Goal: Information Seeking & Learning: Learn about a topic

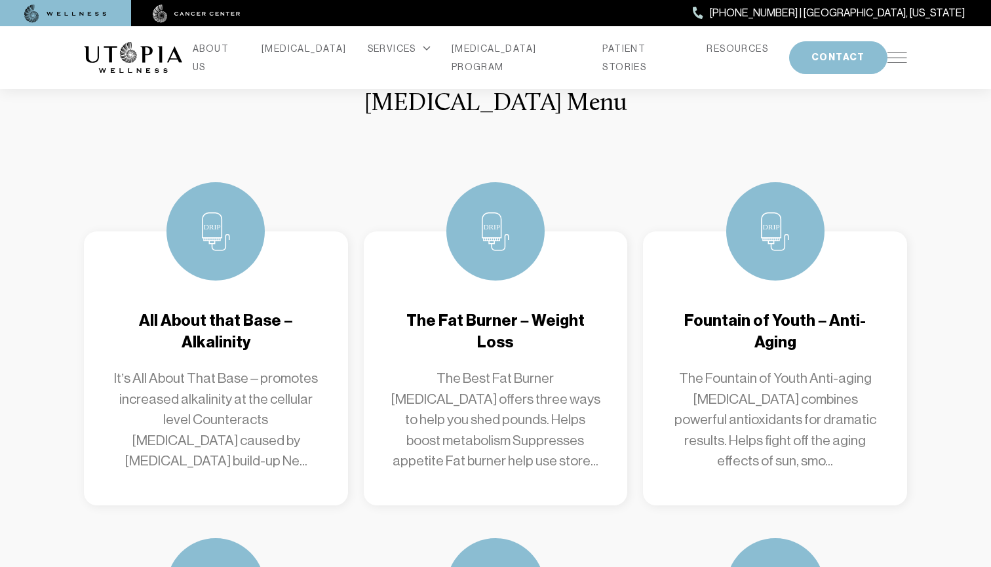
scroll to position [1019, 0]
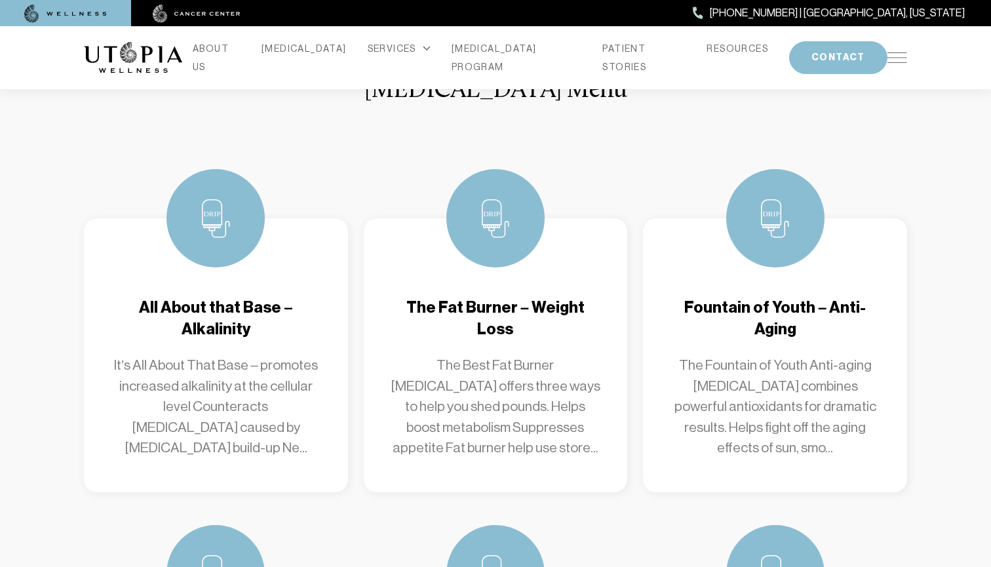
click at [519, 403] on p "The Best Fat Burner [MEDICAL_DATA] offers three ways to help you shed pounds. H…" at bounding box center [496, 407] width 212 height 104
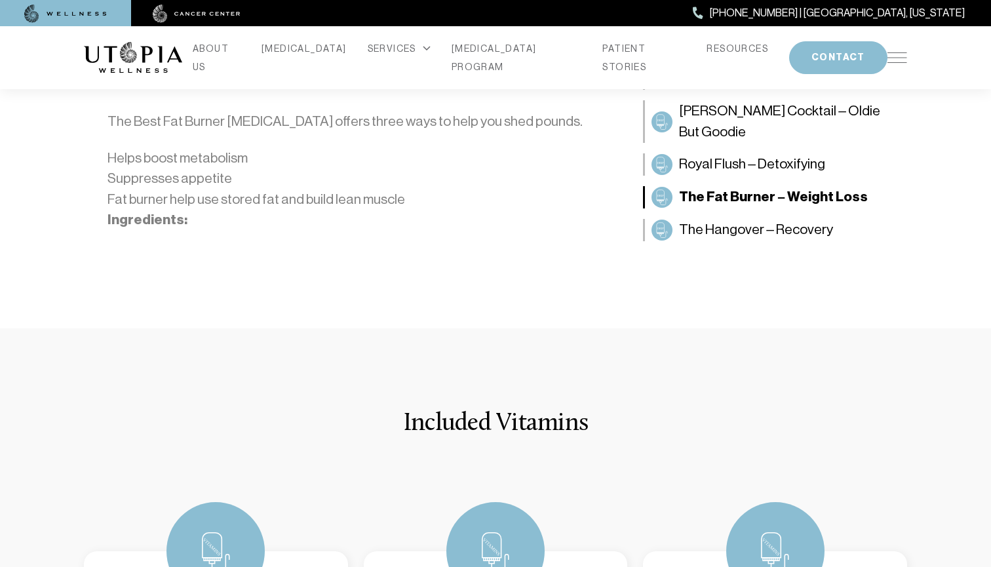
scroll to position [323, 0]
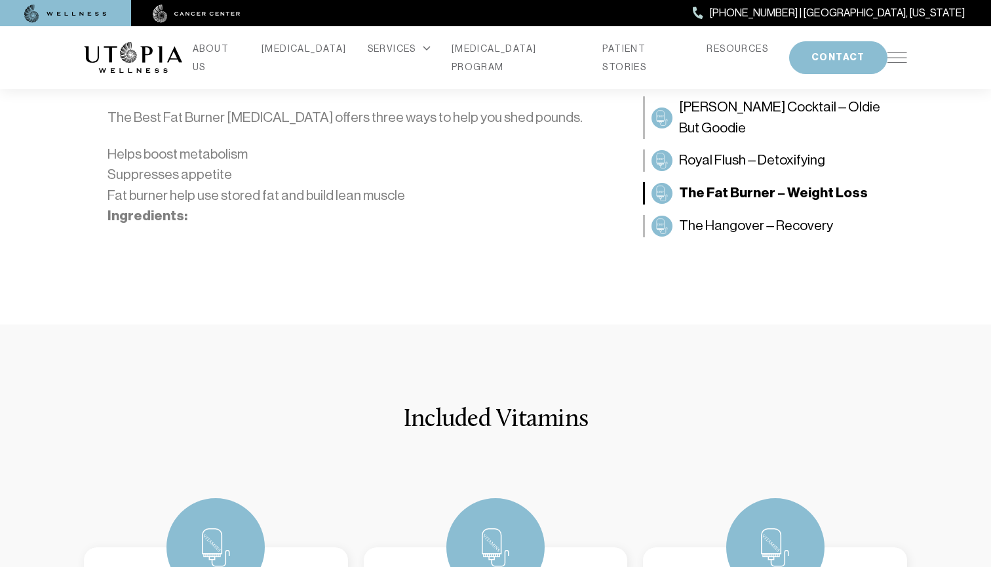
click at [163, 222] on strong "Ingredients:" at bounding box center [148, 215] width 80 height 17
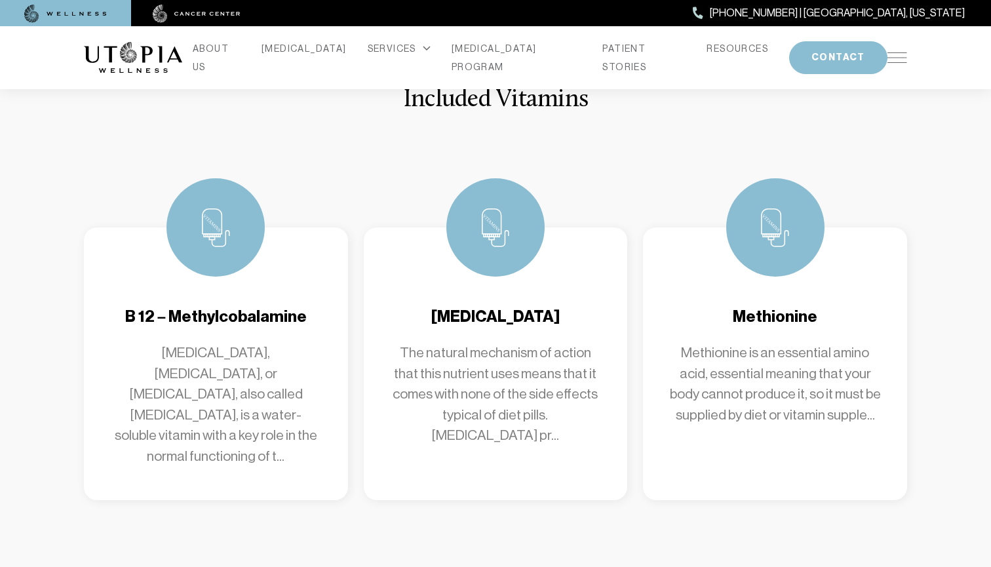
scroll to position [645, 0]
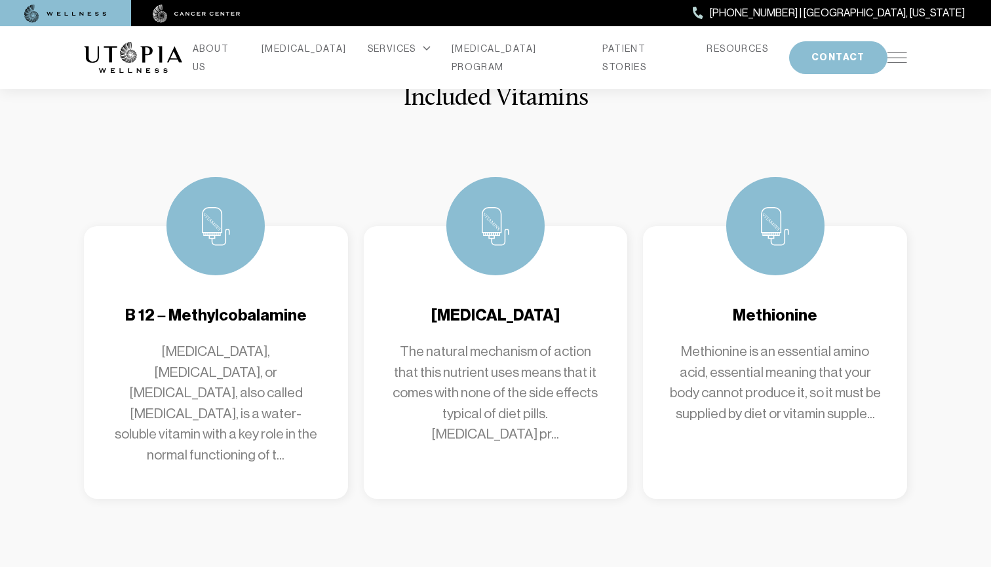
click at [249, 406] on p "[MEDICAL_DATA], [MEDICAL_DATA], or [MEDICAL_DATA], also called [MEDICAL_DATA], …" at bounding box center [216, 404] width 212 height 124
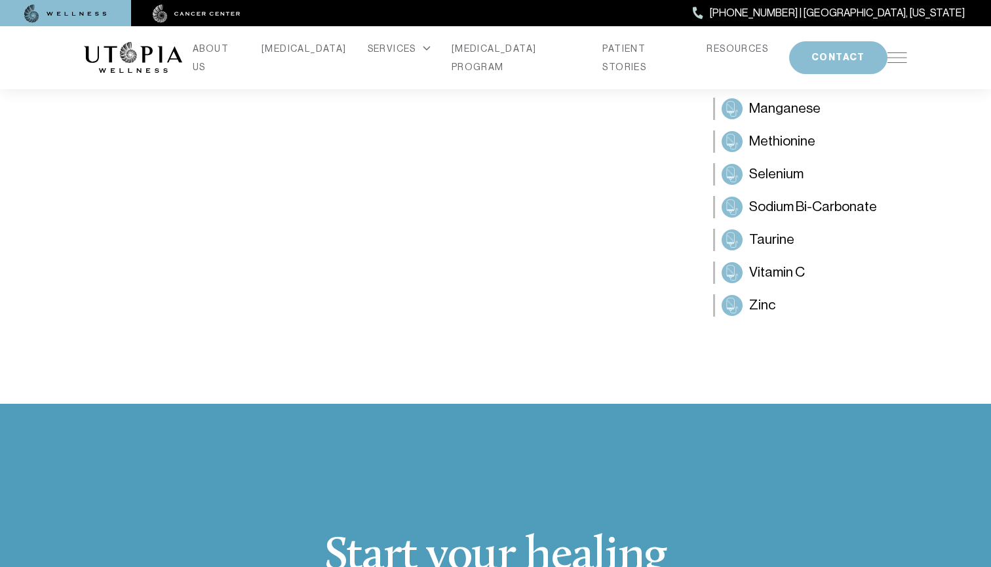
scroll to position [594, 0]
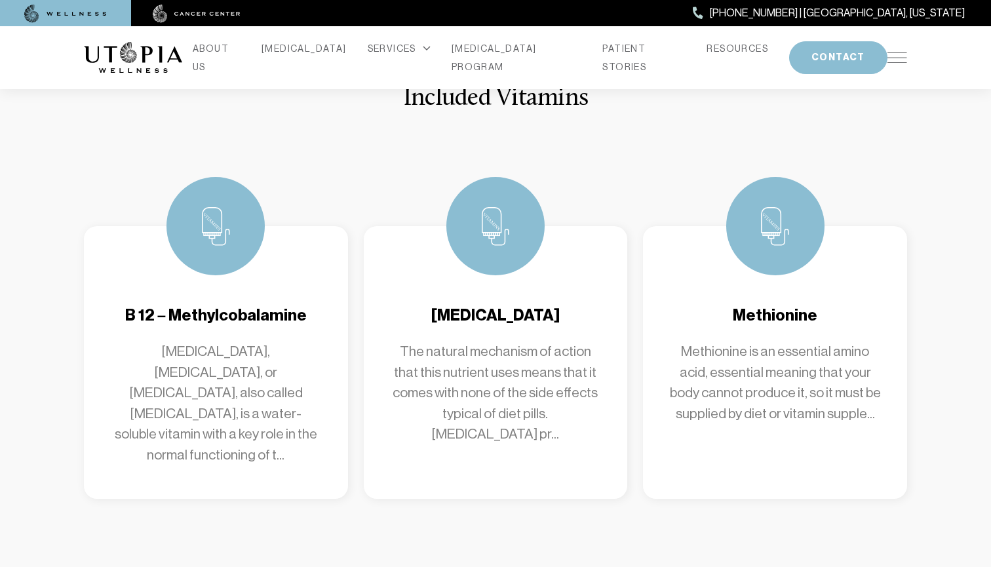
click at [508, 402] on p "The natural mechanism of action that this nutrient uses means that it comes wit…" at bounding box center [496, 394] width 212 height 104
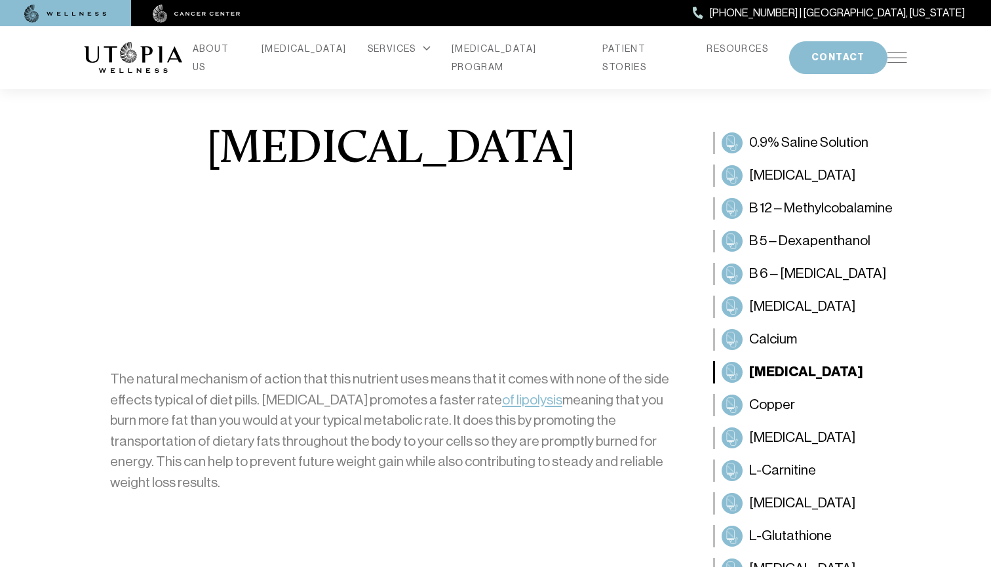
scroll to position [22, 0]
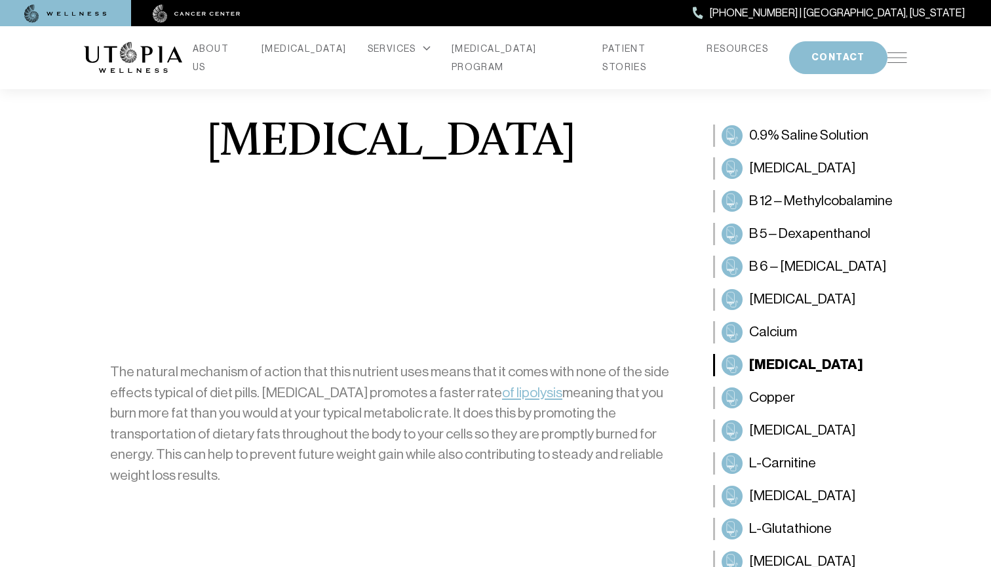
scroll to position [645, 0]
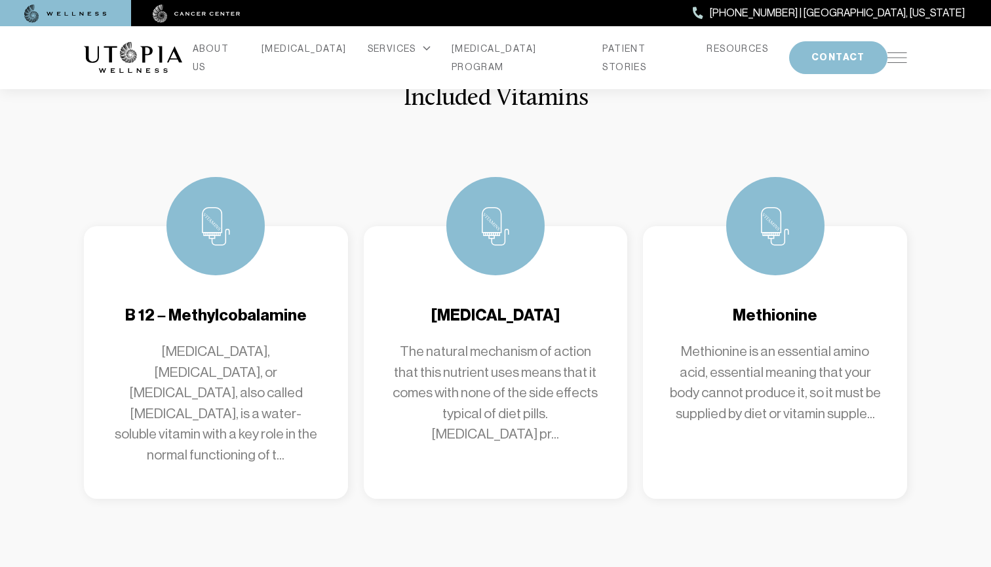
click at [794, 388] on p "Methionine is an essential amino acid, essential meaning that your body cannot …" at bounding box center [775, 383] width 212 height 83
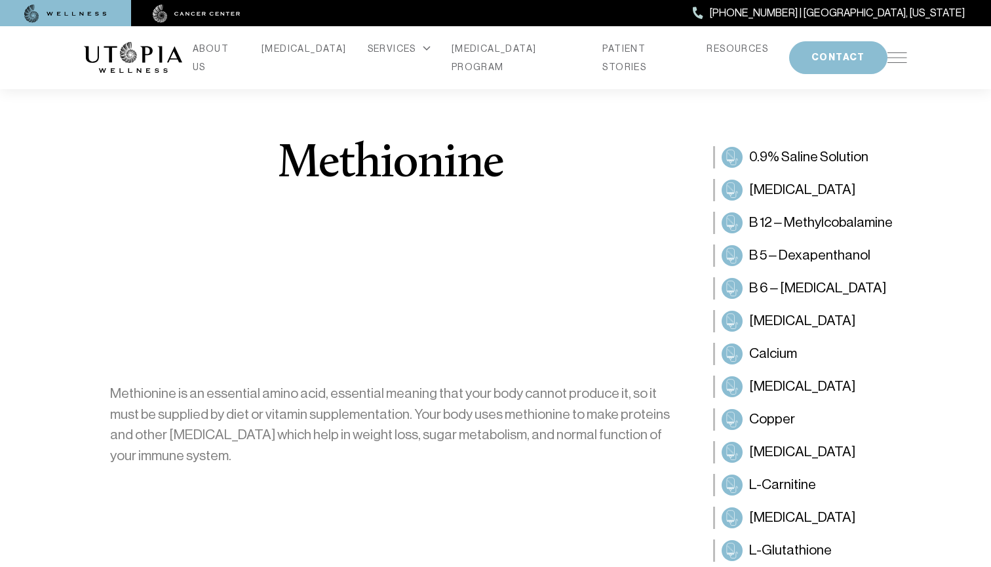
scroll to position [645, 0]
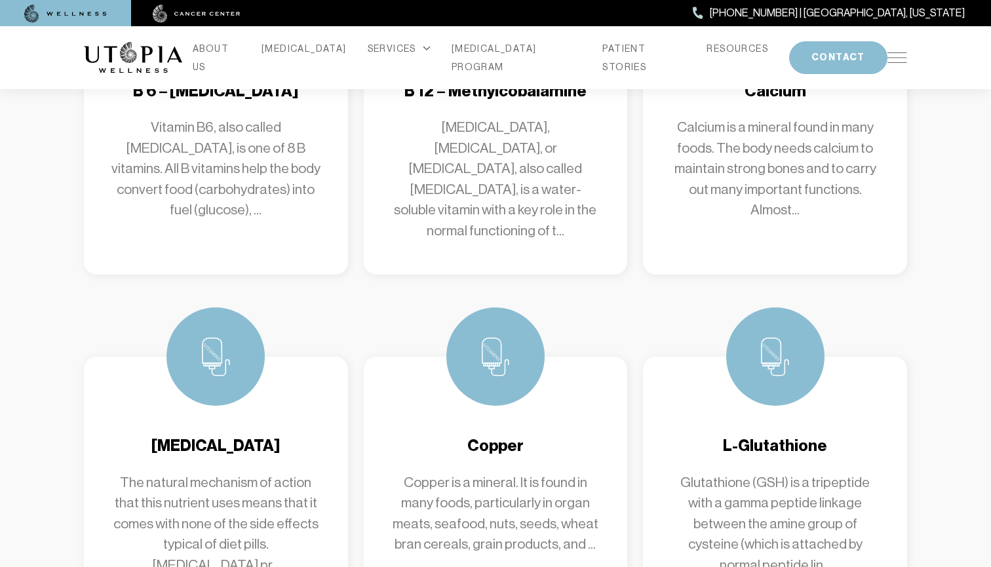
scroll to position [2760, 0]
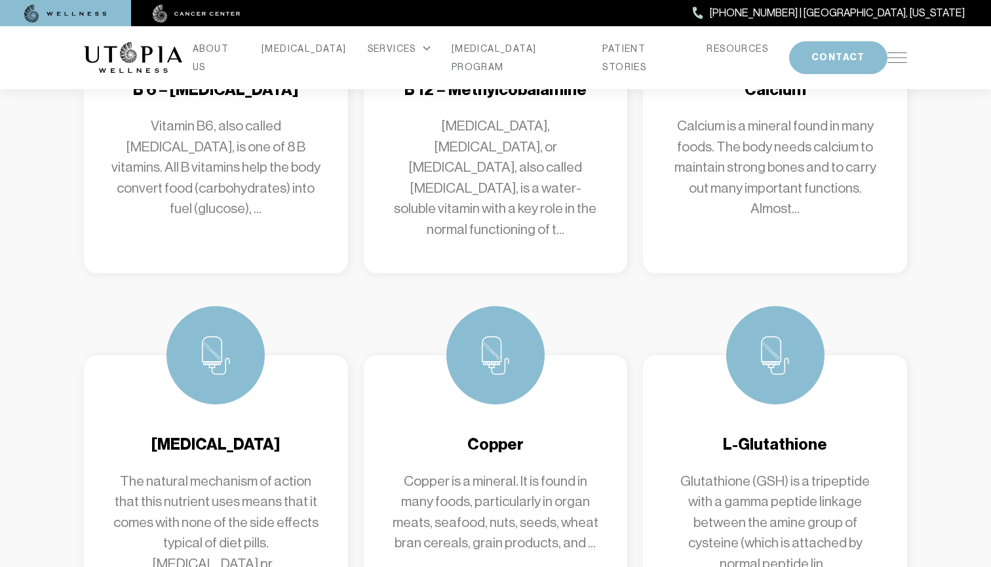
click at [509, 471] on p "Copper is a mineral. It is found in many foods, particularly in organ meats, se…" at bounding box center [496, 512] width 212 height 83
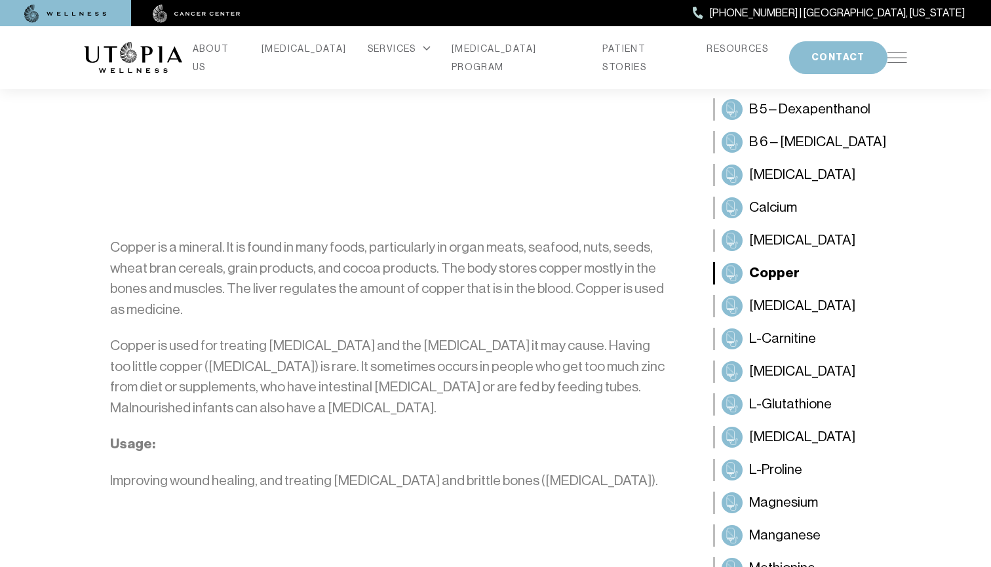
scroll to position [173, 0]
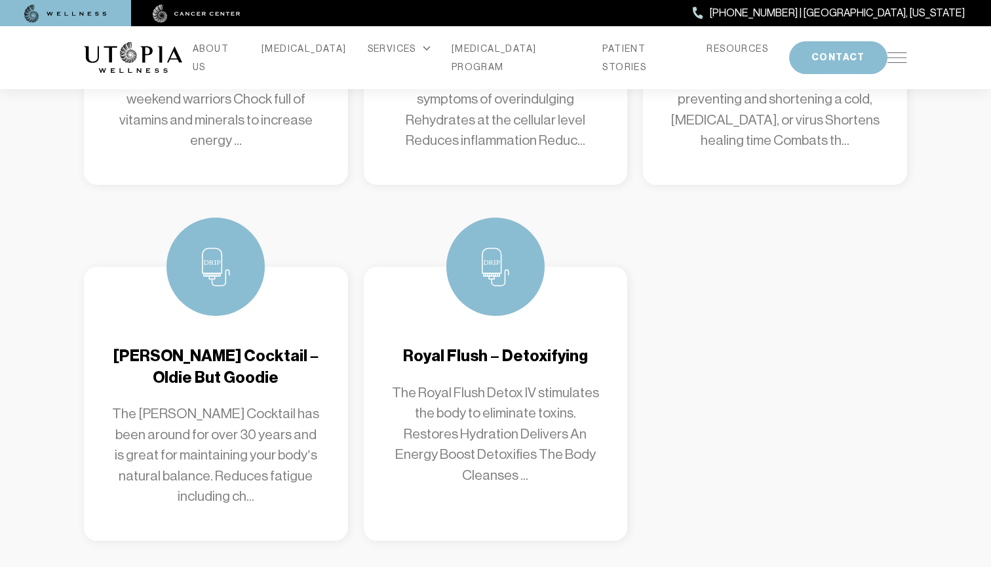
scroll to position [1697, 0]
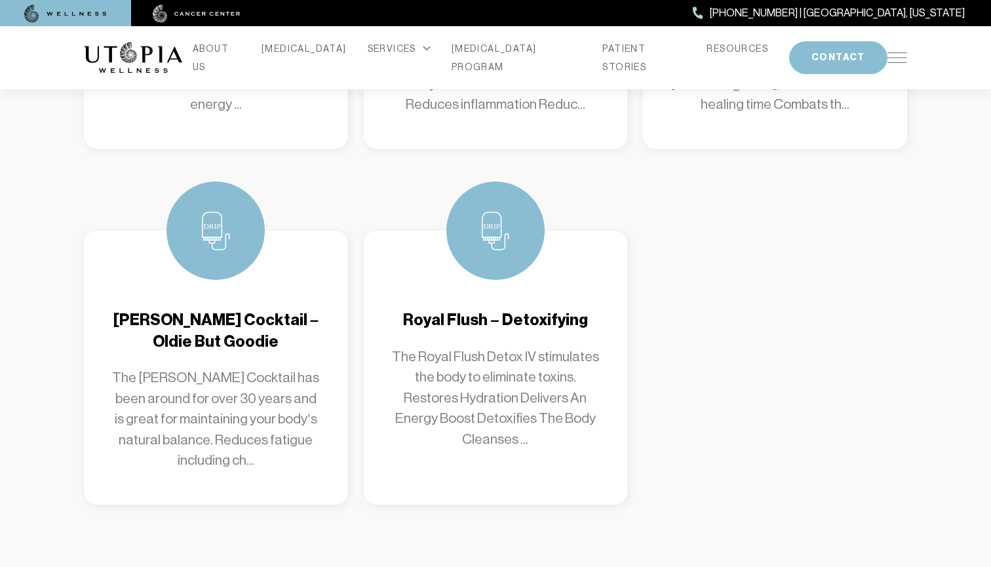
click at [485, 347] on p "The Royal Flush Detox IV stimulates the body to eliminate toxins. Restores Hydr…" at bounding box center [496, 399] width 212 height 104
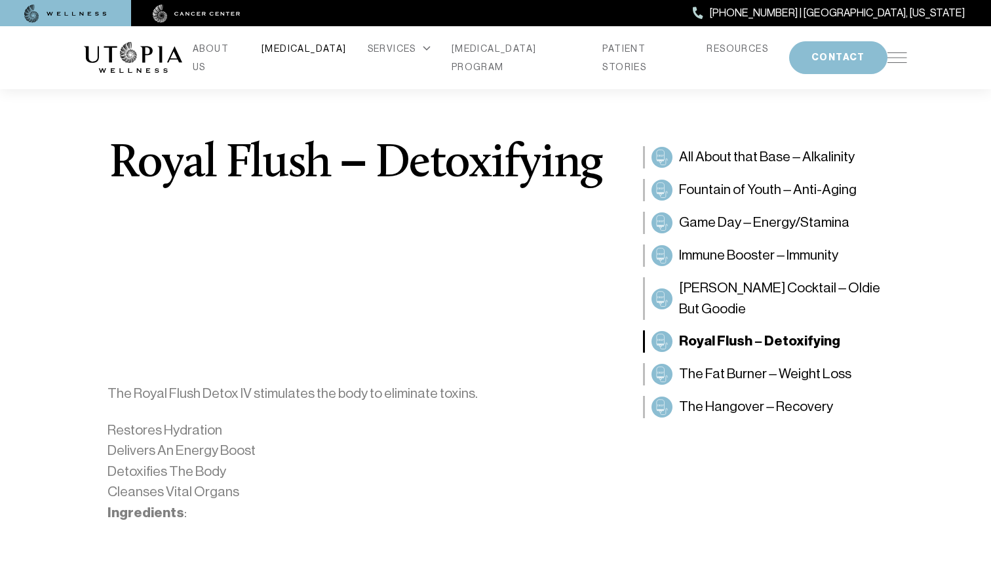
click at [321, 58] on link "[MEDICAL_DATA]" at bounding box center [304, 48] width 85 height 18
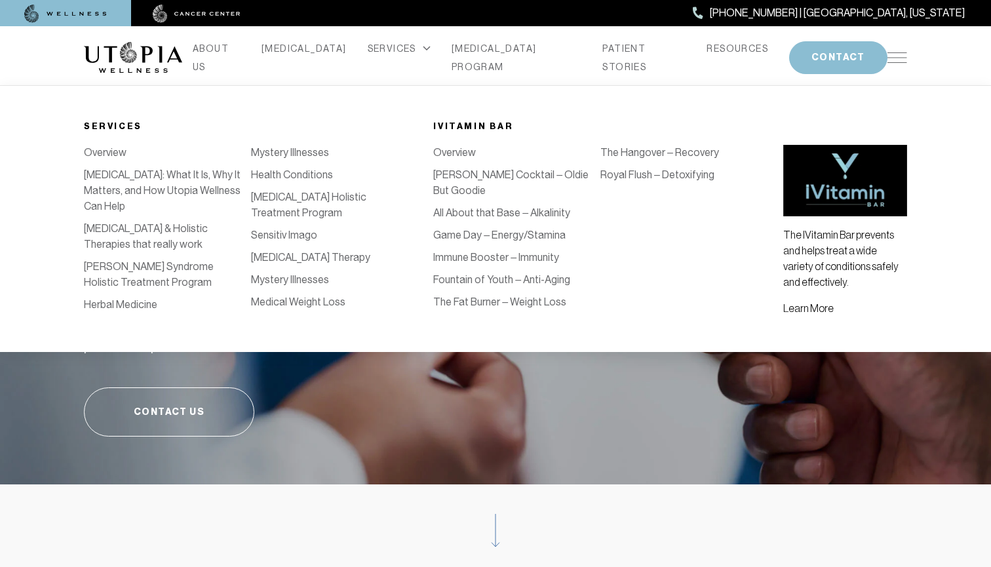
click at [292, 302] on link "Medical Weight Loss" at bounding box center [298, 302] width 94 height 12
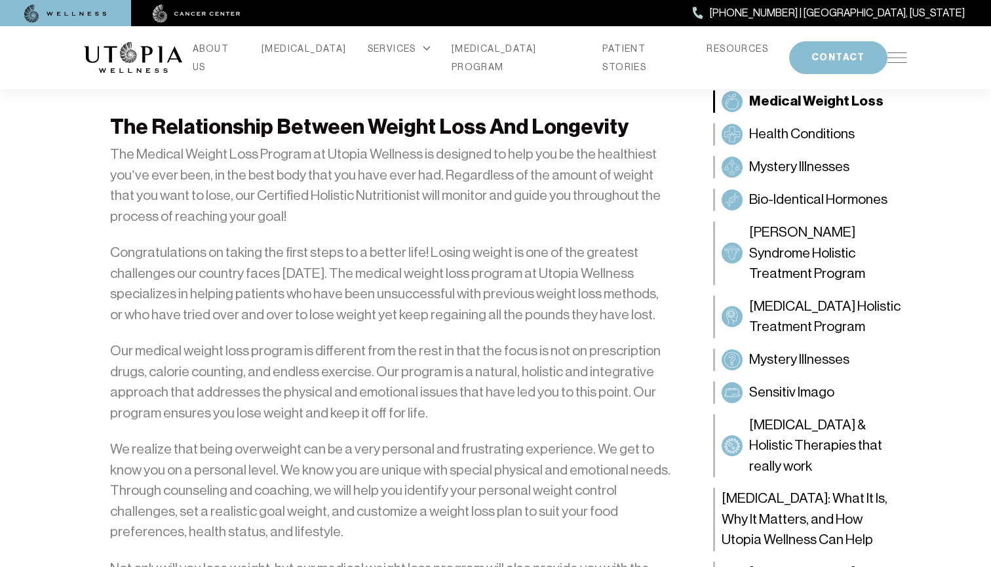
scroll to position [849, 0]
click at [786, 363] on span "Mystery Illnesses" at bounding box center [799, 359] width 100 height 21
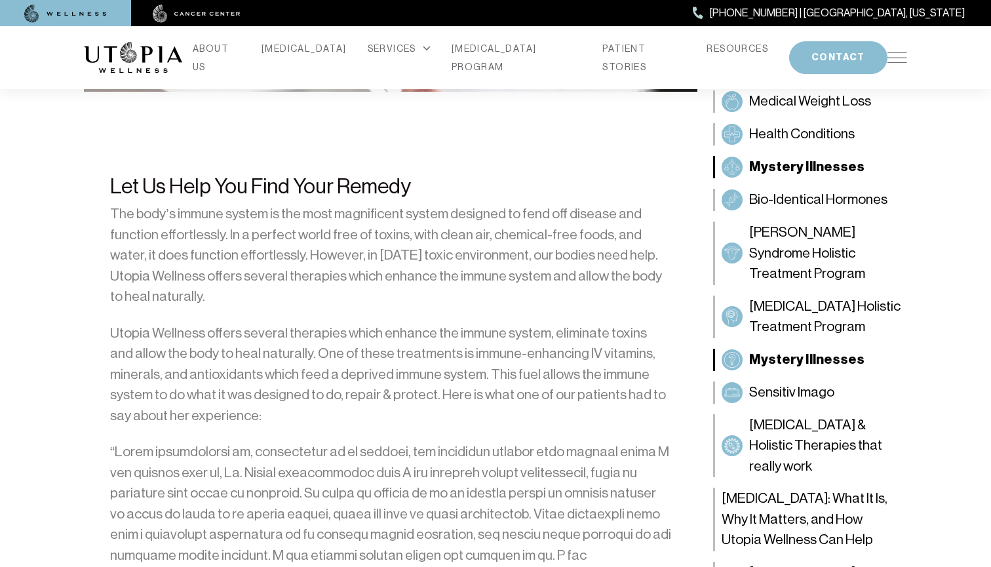
scroll to position [726, 0]
click at [803, 195] on span "Bio-Identical Hormones" at bounding box center [818, 199] width 138 height 21
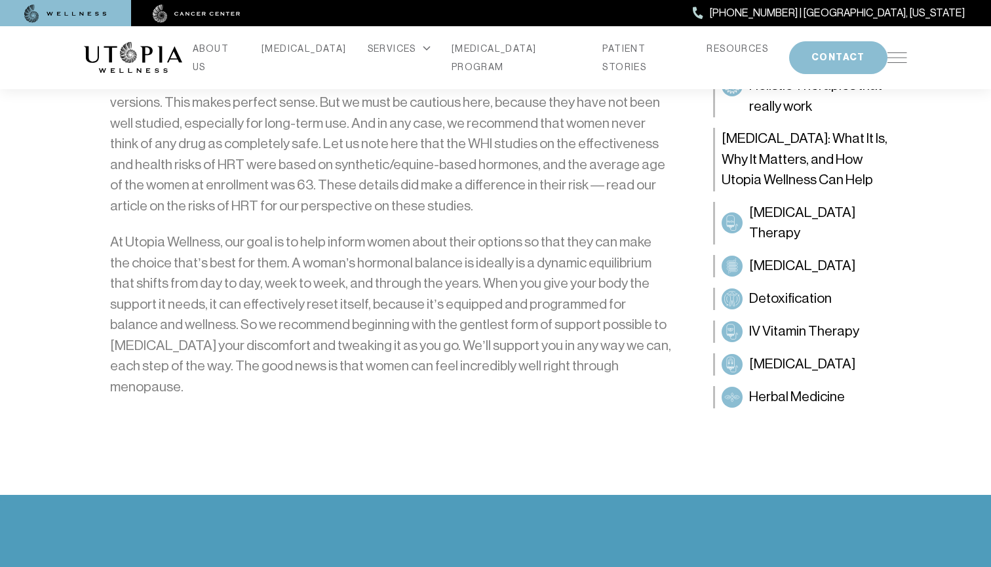
scroll to position [1748, 0]
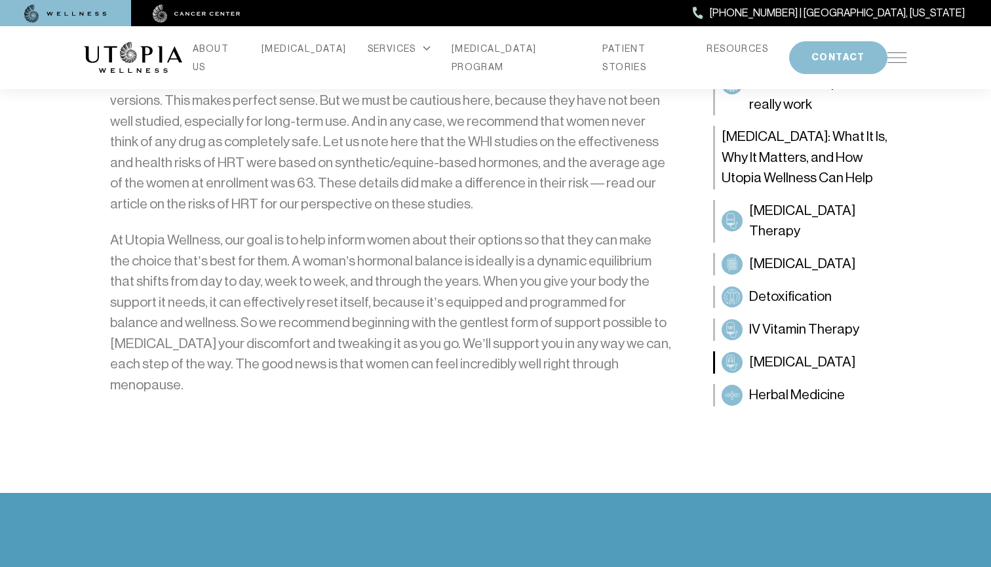
click at [779, 351] on span "[MEDICAL_DATA]" at bounding box center [802, 361] width 106 height 21
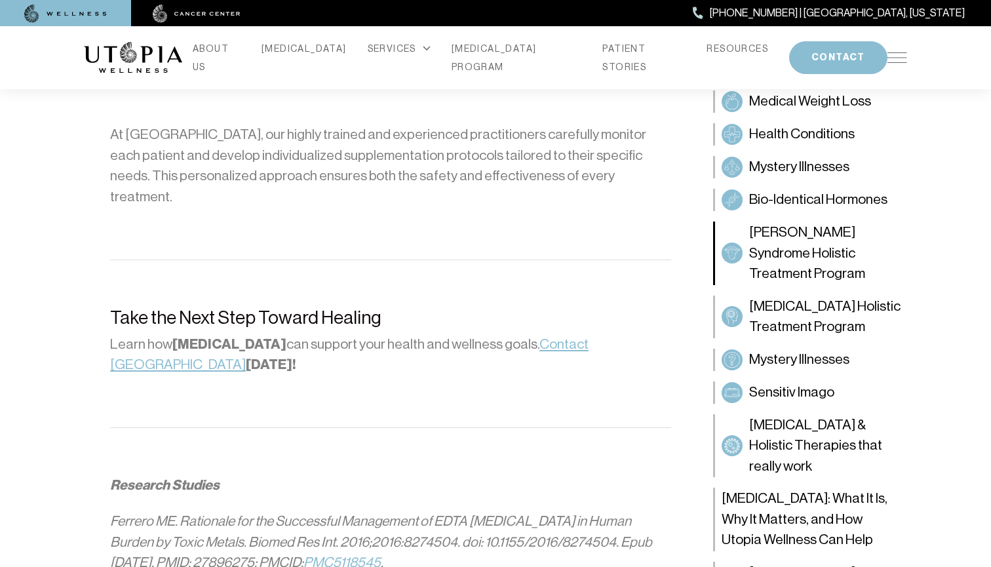
scroll to position [1974, 0]
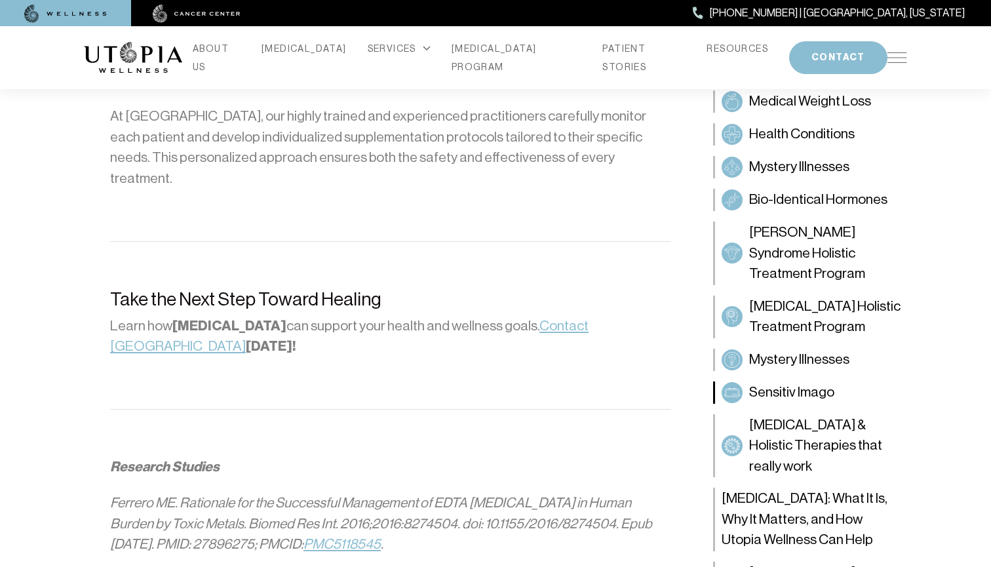
click at [780, 391] on span "Sensitiv Imago" at bounding box center [791, 392] width 85 height 21
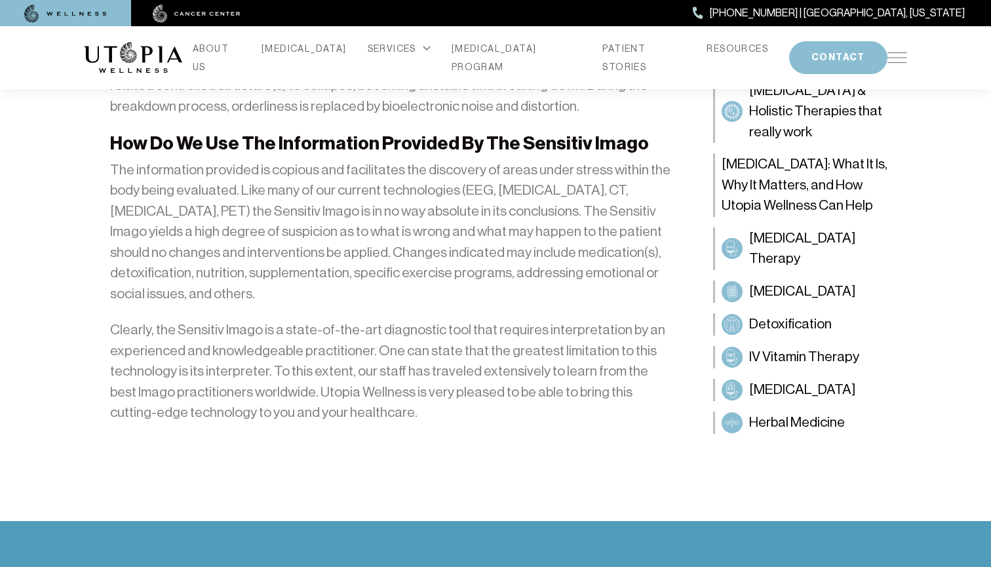
scroll to position [2343, 0]
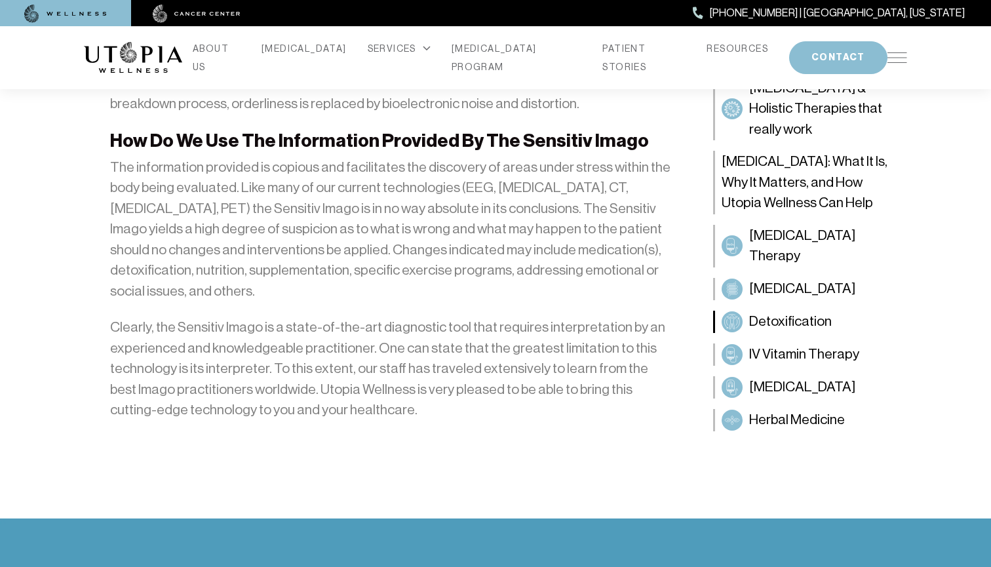
click at [763, 311] on span "Detoxification" at bounding box center [790, 321] width 83 height 21
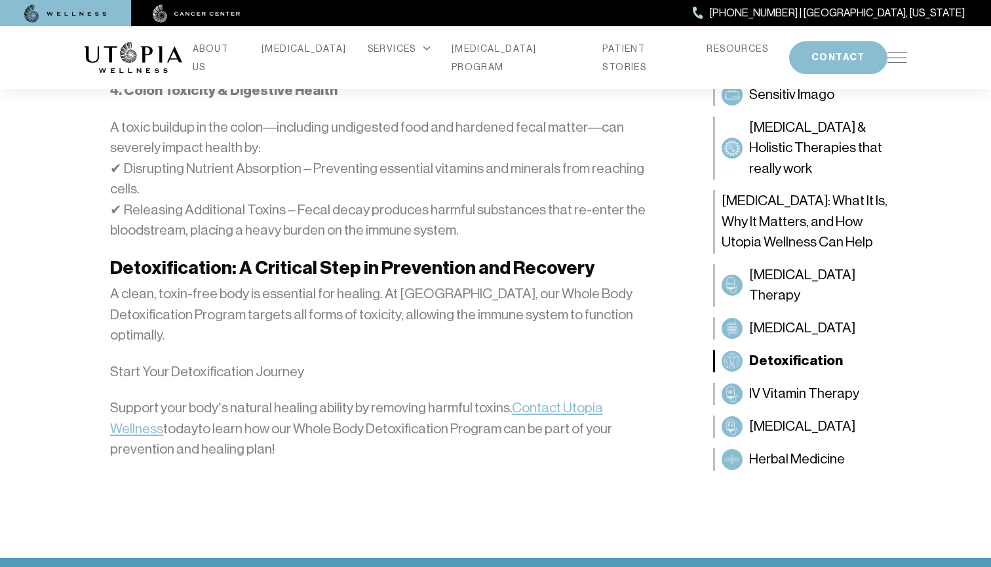
scroll to position [1513, 0]
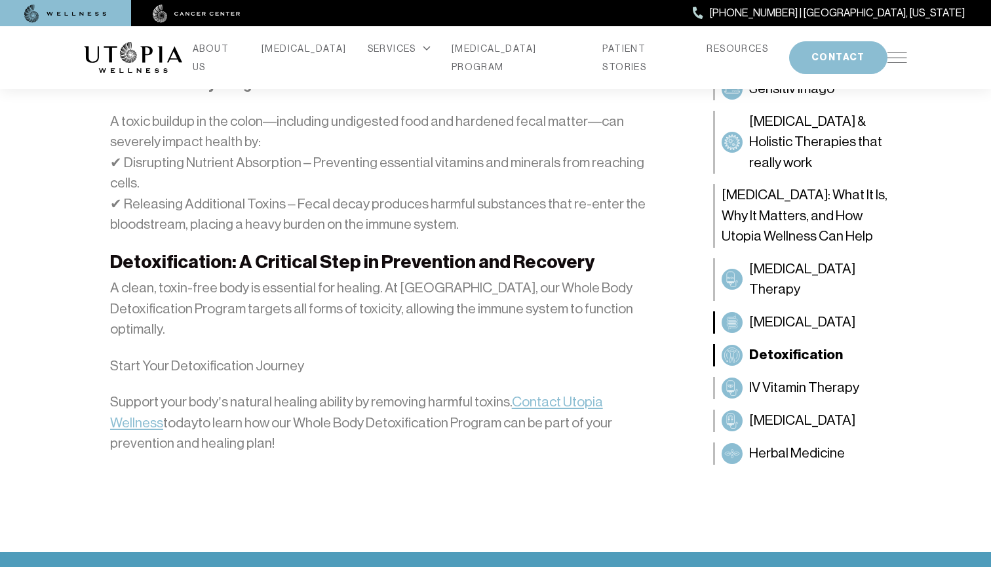
click at [771, 312] on span "[MEDICAL_DATA]" at bounding box center [802, 322] width 106 height 21
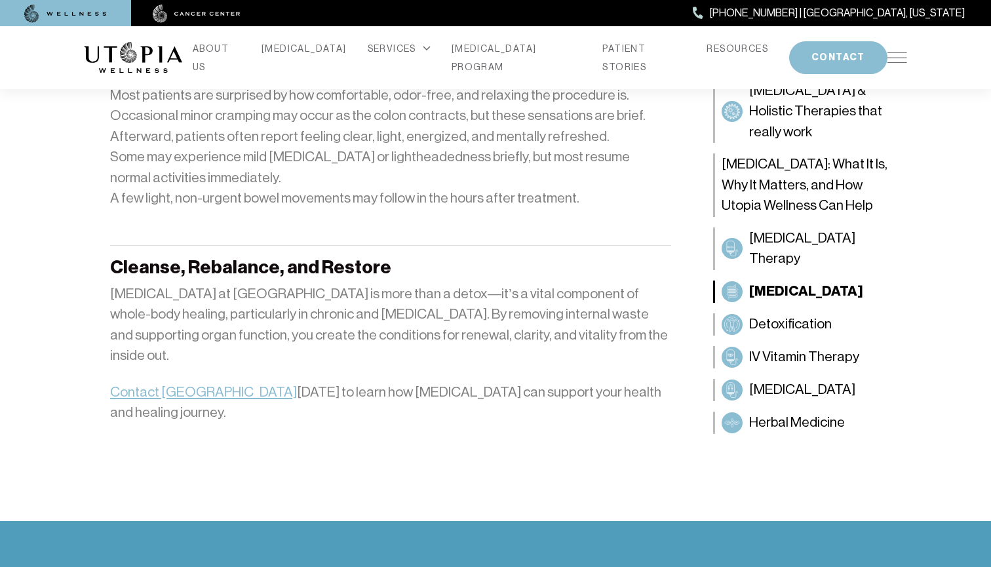
scroll to position [1962, 0]
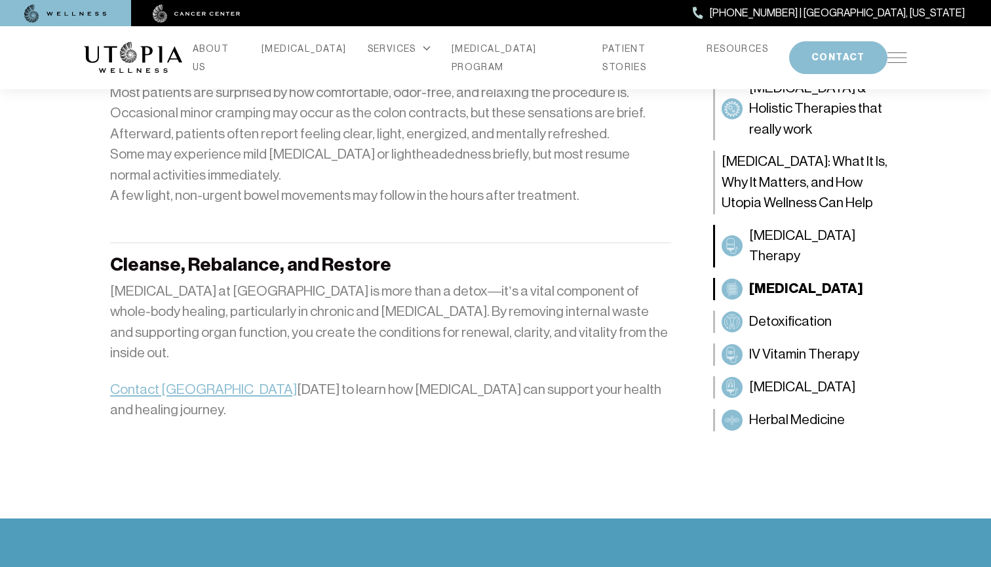
click at [767, 226] on span "[MEDICAL_DATA] Therapy" at bounding box center [824, 246] width 151 height 41
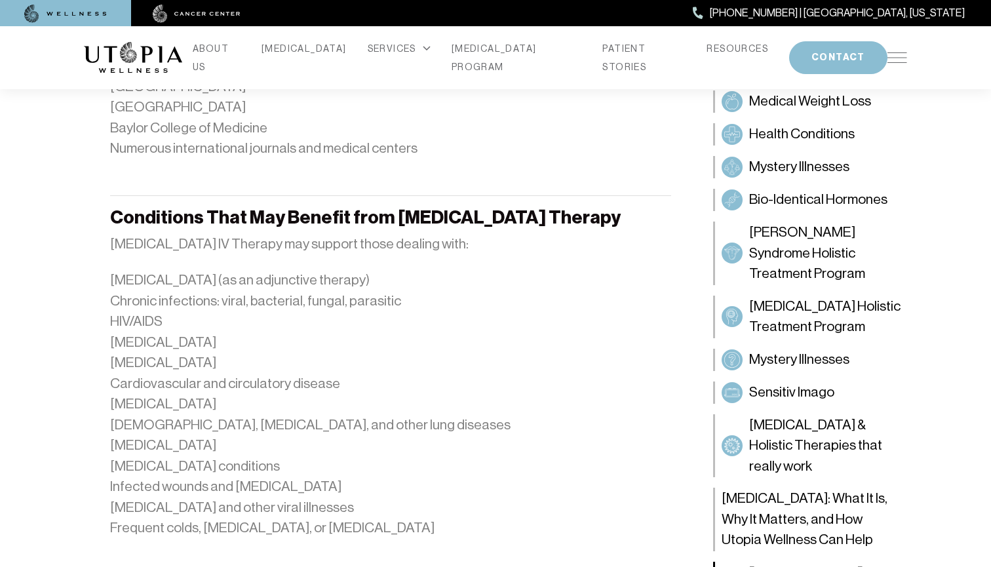
scroll to position [1850, 0]
click at [774, 315] on span "[MEDICAL_DATA] Holistic Treatment Program" at bounding box center [824, 316] width 151 height 41
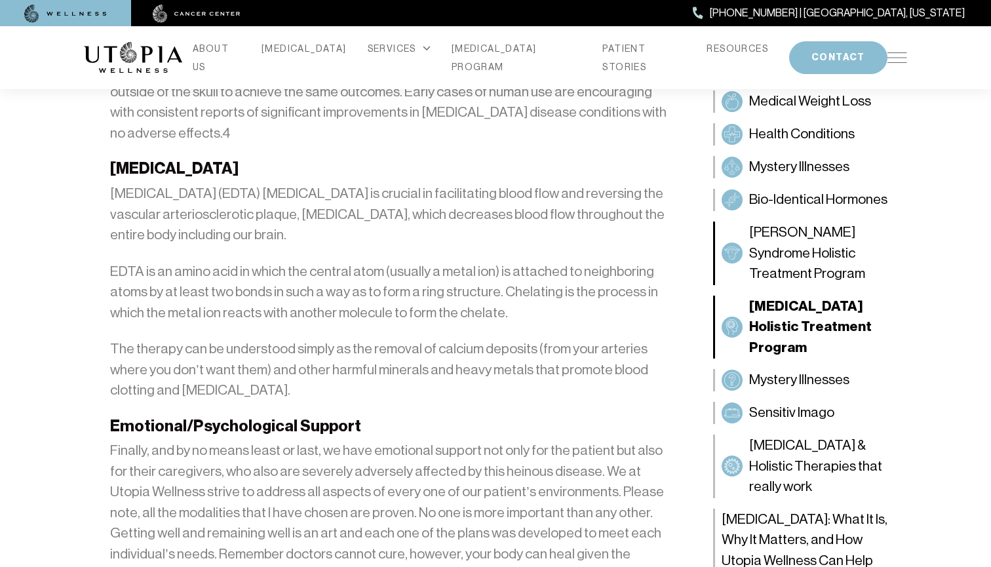
scroll to position [3384, 0]
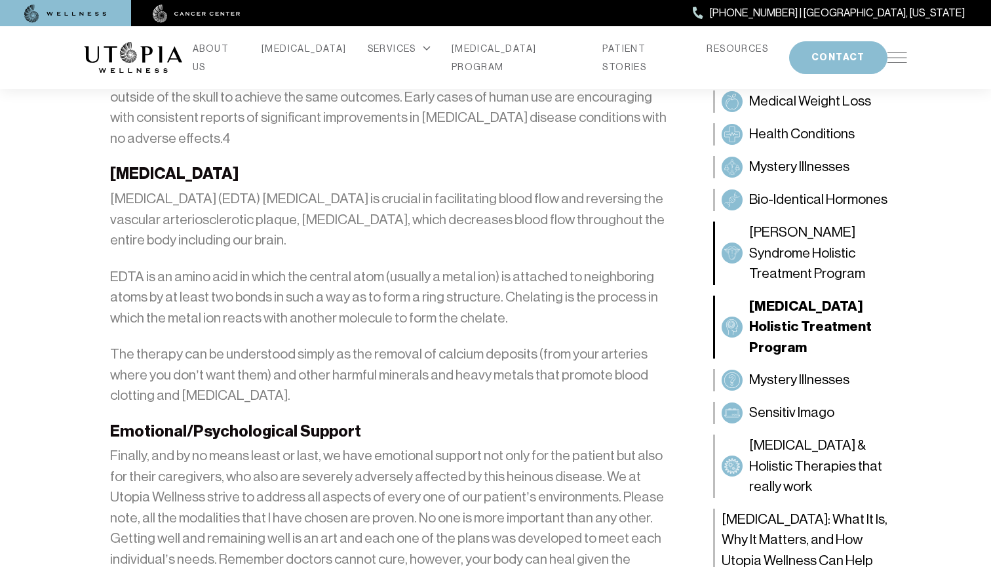
click at [787, 222] on span "[PERSON_NAME] Syndrome Holistic Treatment Program" at bounding box center [824, 253] width 151 height 62
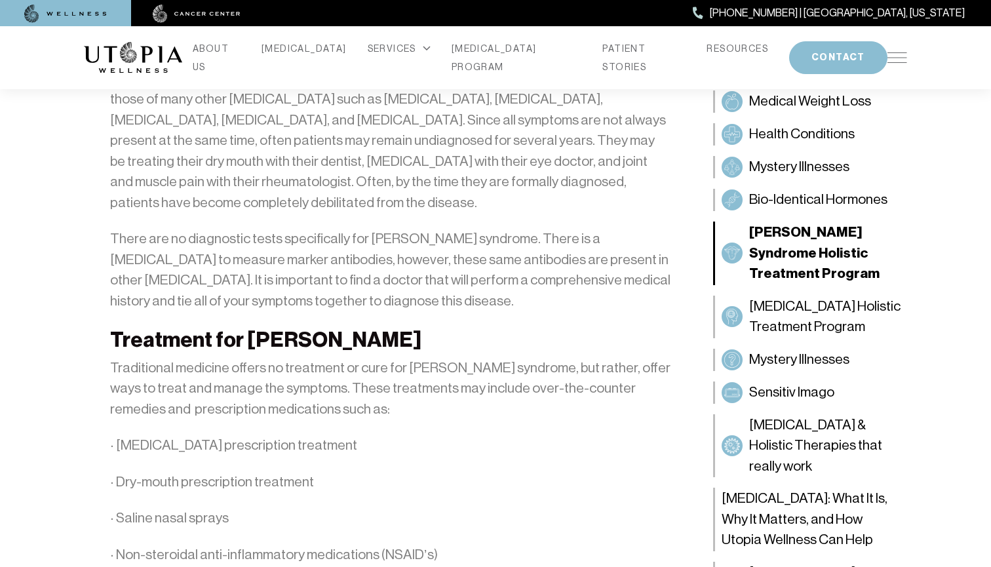
scroll to position [2027, 0]
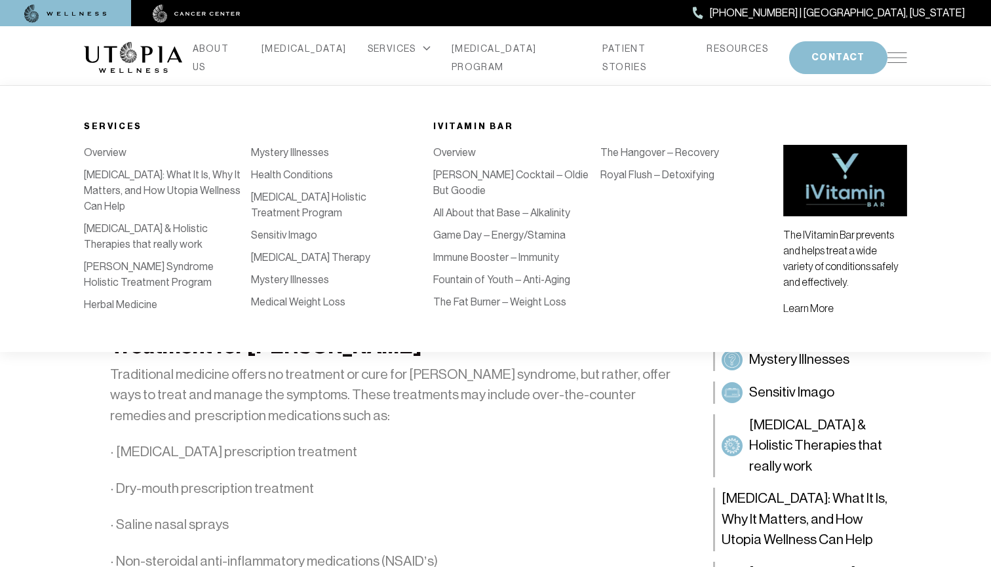
click at [462, 176] on link "[PERSON_NAME] Cocktail – Oldie But Goodie" at bounding box center [510, 183] width 155 height 28
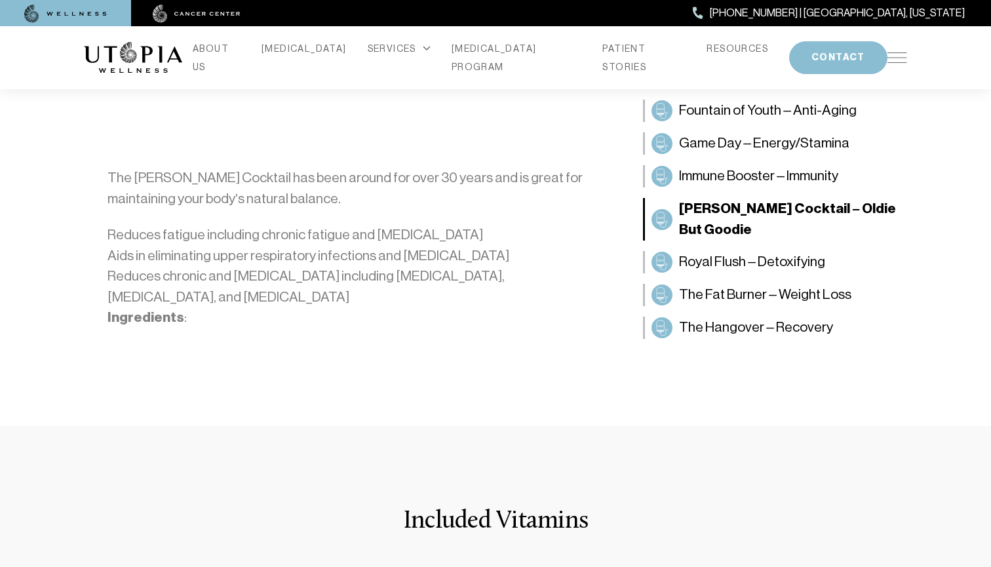
scroll to position [310, 0]
click at [717, 317] on span "The Hangover – Recovery" at bounding box center [756, 327] width 154 height 21
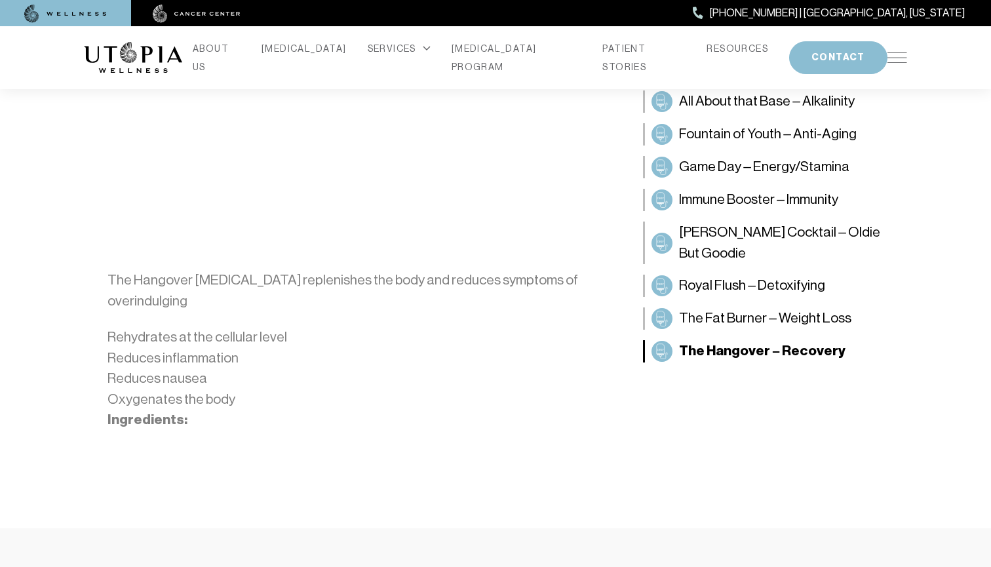
scroll to position [103, 0]
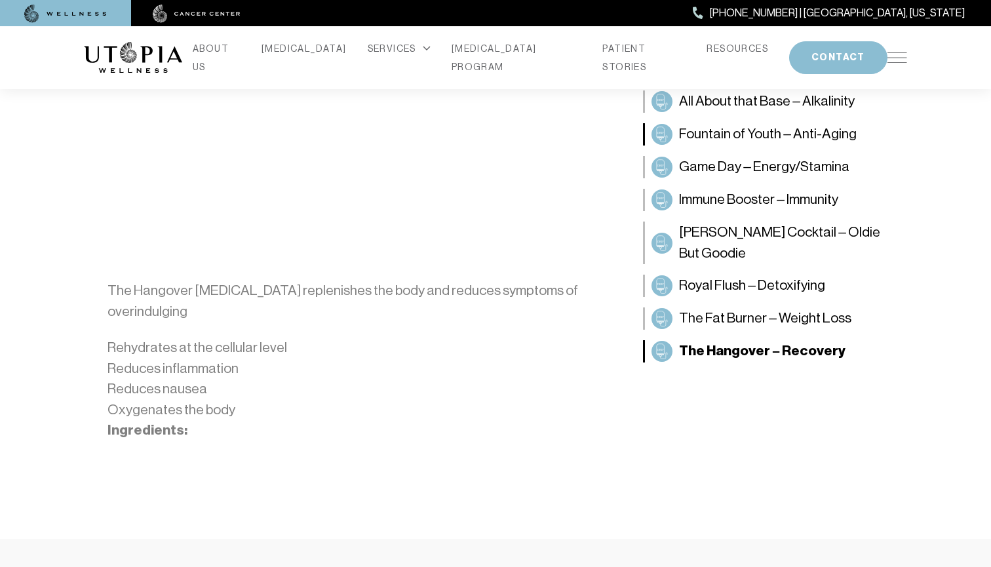
click at [763, 135] on span "Fountain of Youth – Anti-Aging" at bounding box center [768, 134] width 178 height 21
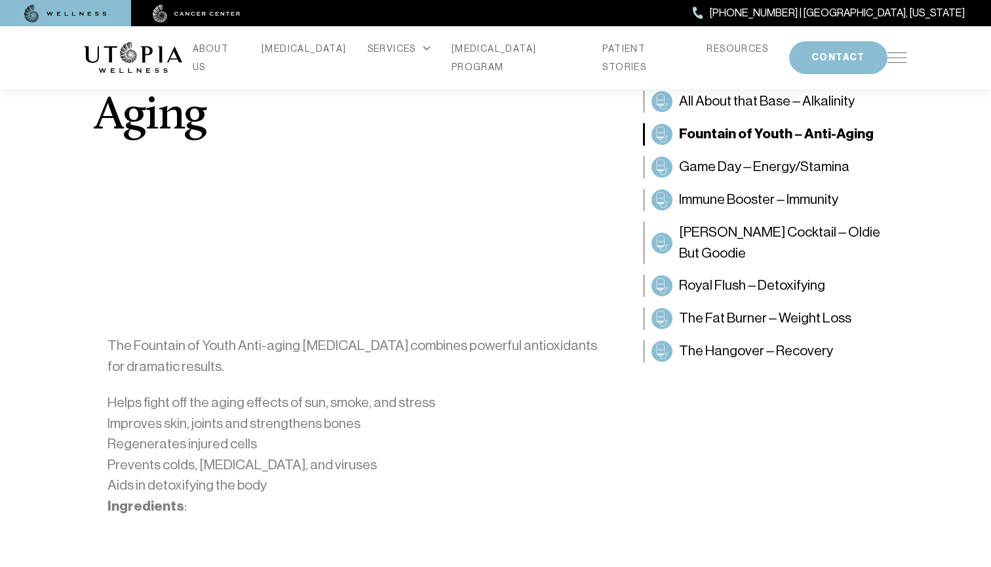
scroll to position [95, 0]
